Goal: Communication & Community: Answer question/provide support

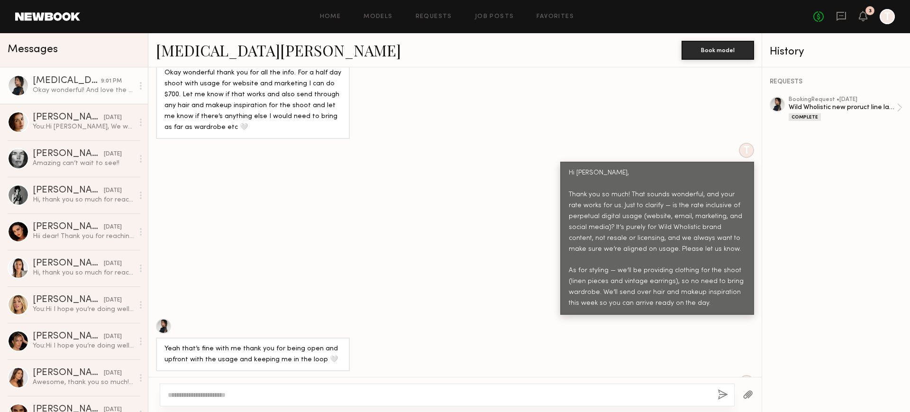
scroll to position [376, 0]
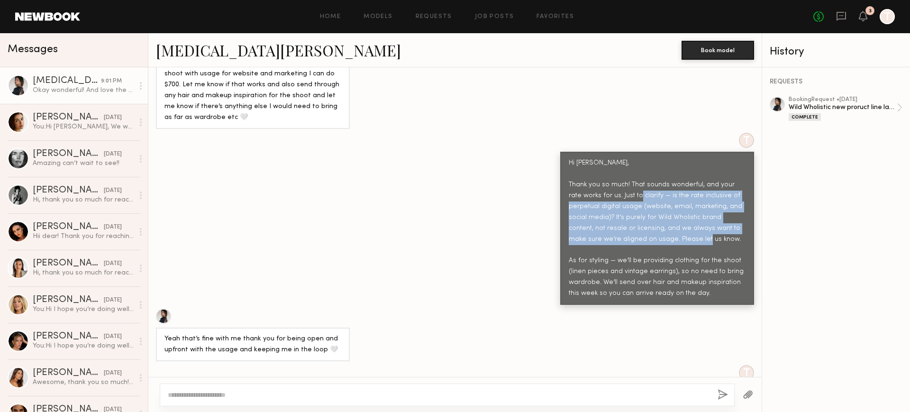
drag, startPoint x: 692, startPoint y: 242, endPoint x: 639, endPoint y: 199, distance: 68.4
click at [639, 199] on div "Hi [PERSON_NAME], Thank you so much! That sounds wonderful, and your rate works…" at bounding box center [656, 228] width 177 height 141
copy div "— is the rate inclusive of perpetual digital usage (website, email, marketing, …"
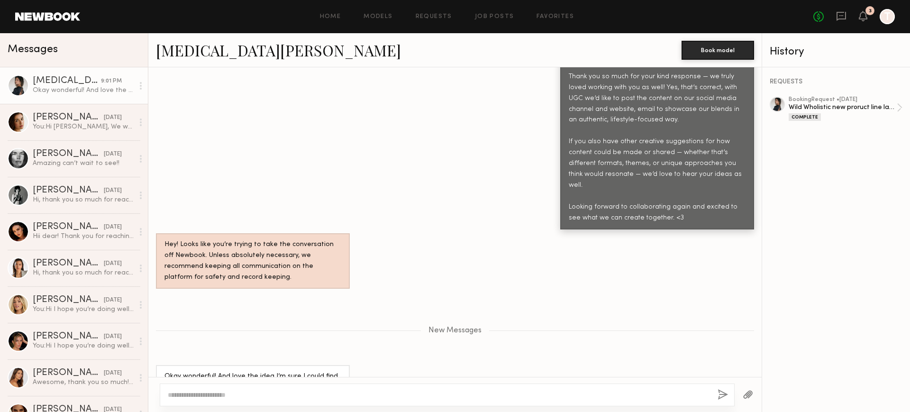
scroll to position [2593, 0]
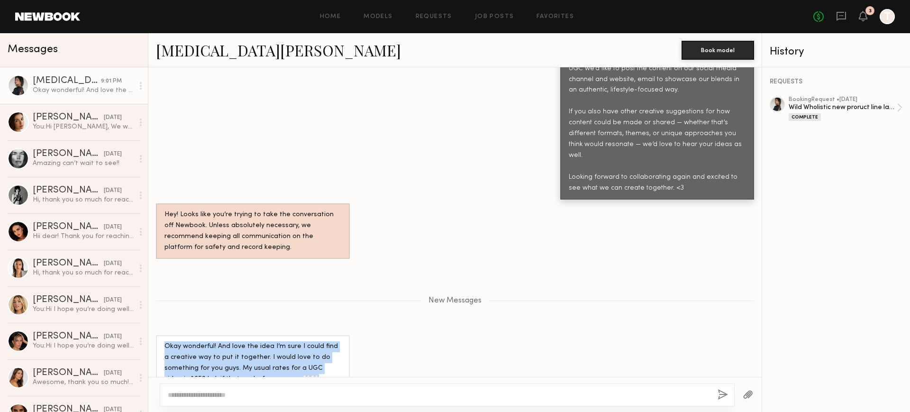
drag, startPoint x: 290, startPoint y: 358, endPoint x: 159, endPoint y: 326, distance: 134.4
click at [159, 335] on div "Okay wonderful! And love the idea I’m sure I could find a creative way to put i…" at bounding box center [253, 362] width 194 height 55
copy div "Okay wonderful! And love the idea I’m sure I could find a creative way to put i…"
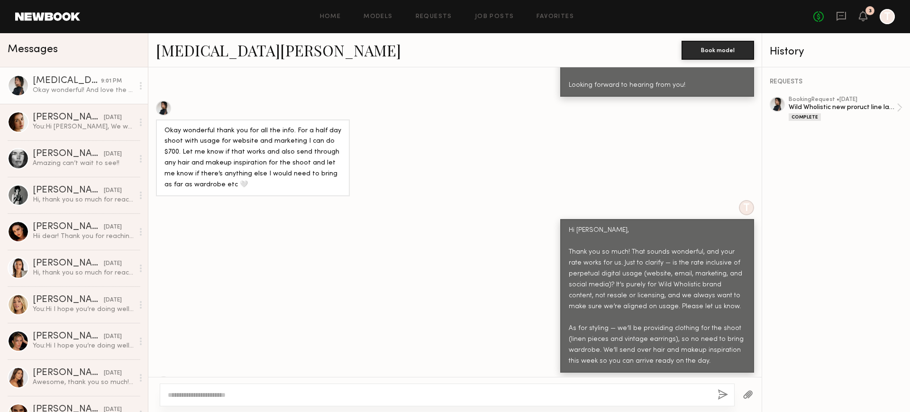
scroll to position [797, 0]
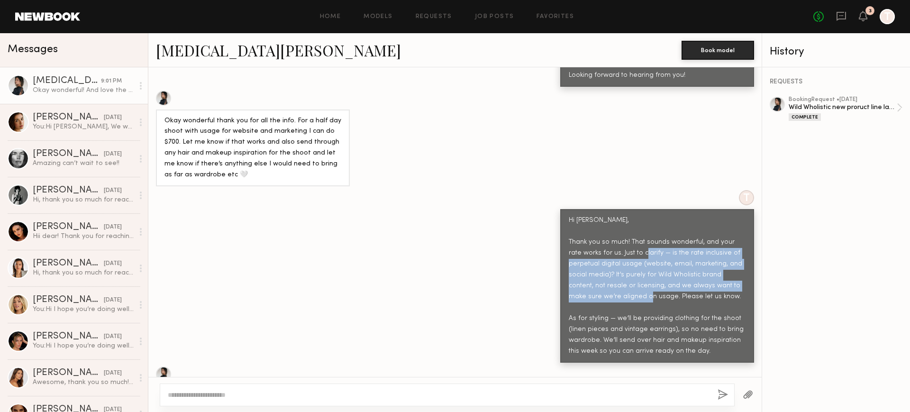
drag, startPoint x: 645, startPoint y: 232, endPoint x: 633, endPoint y: 275, distance: 45.0
click at [633, 275] on div "Hi [PERSON_NAME], Thank you so much! That sounds wonderful, and your rate works…" at bounding box center [656, 285] width 177 height 141
copy div "is the rate inclusive of perpetual digital usage (website, email, marketing, an…"
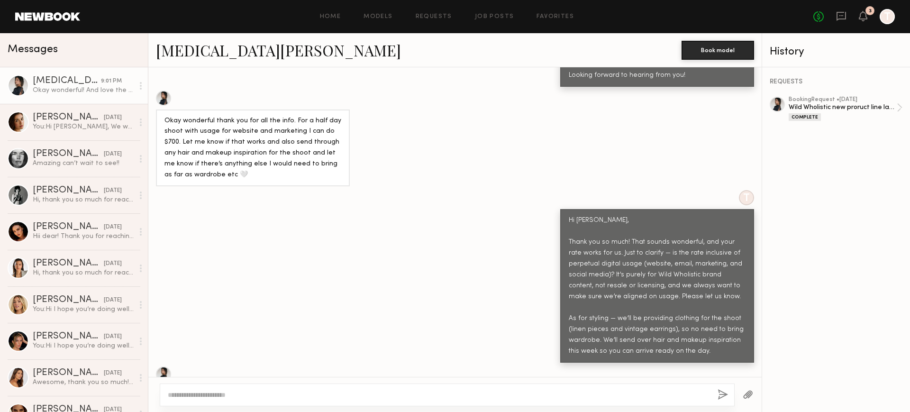
click at [387, 388] on div at bounding box center [447, 394] width 575 height 23
click at [369, 394] on textarea at bounding box center [439, 394] width 542 height 9
paste textarea "**********"
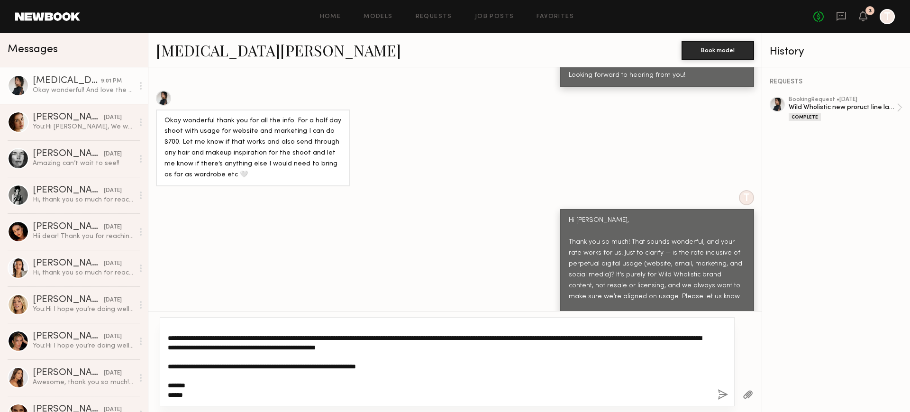
scroll to position [0, 0]
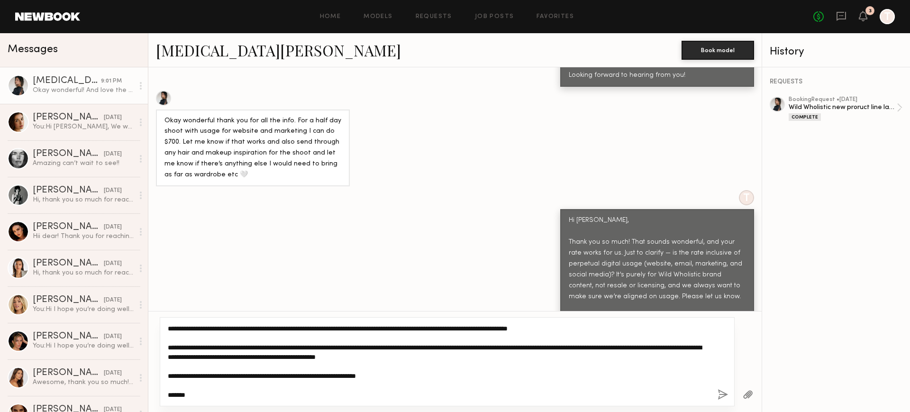
type textarea "**********"
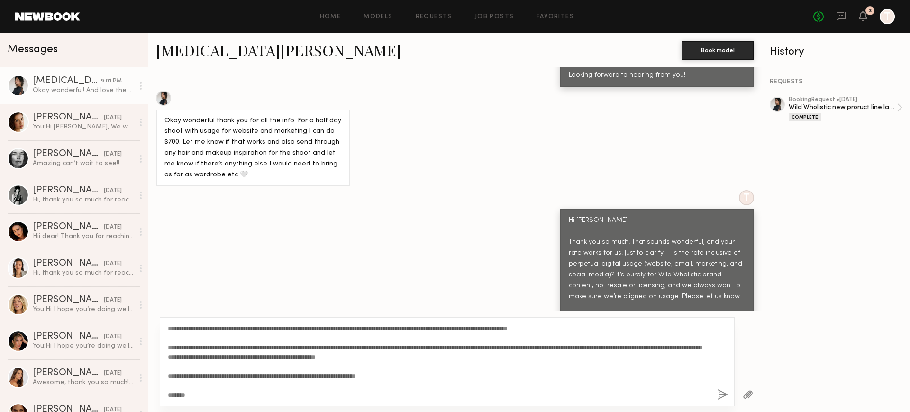
click at [725, 393] on button "button" at bounding box center [722, 395] width 10 height 12
